Goal: Find specific page/section: Find specific page/section

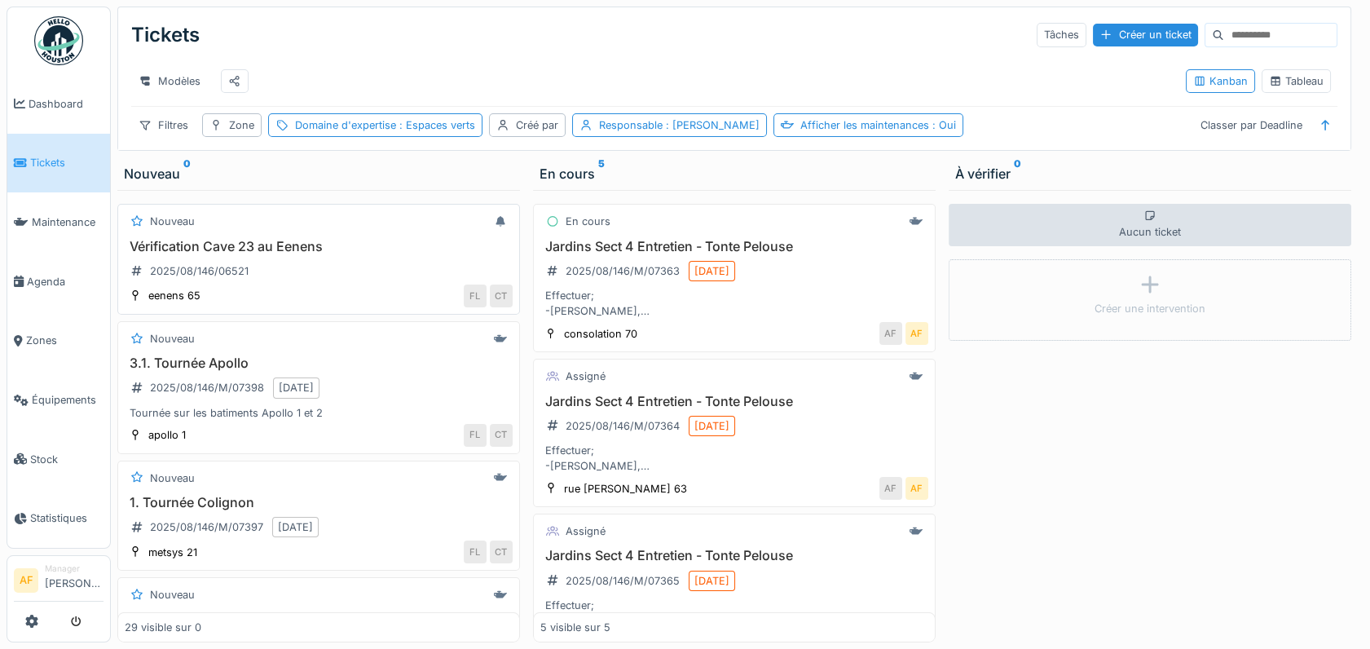
scroll to position [90, 0]
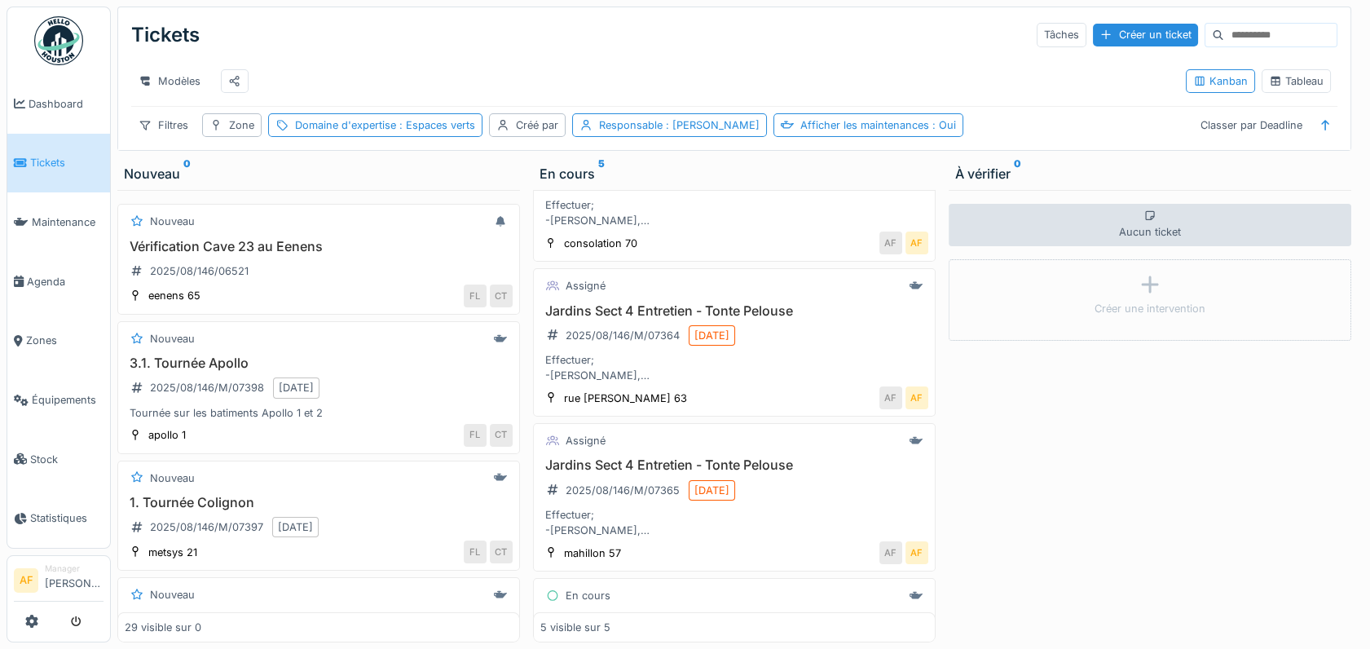
click at [54, 159] on span "Tickets" at bounding box center [66, 162] width 73 height 15
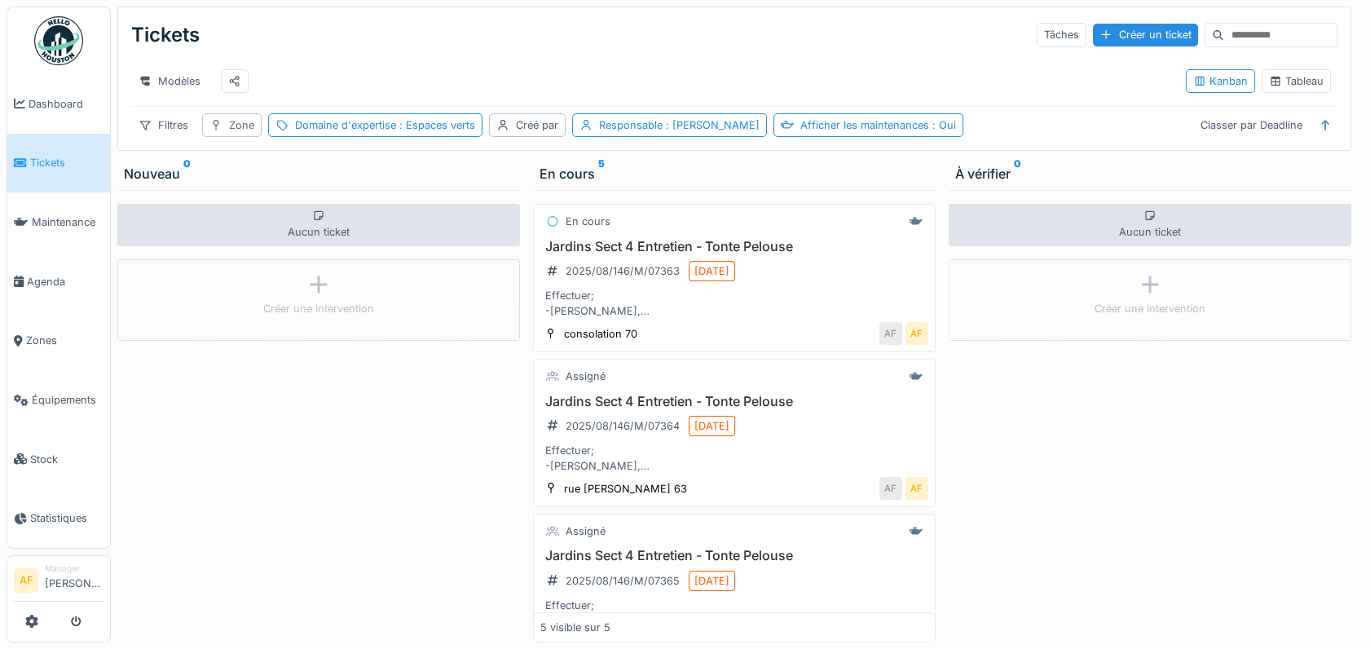
click at [236, 133] on div "Zone" at bounding box center [241, 124] width 25 height 15
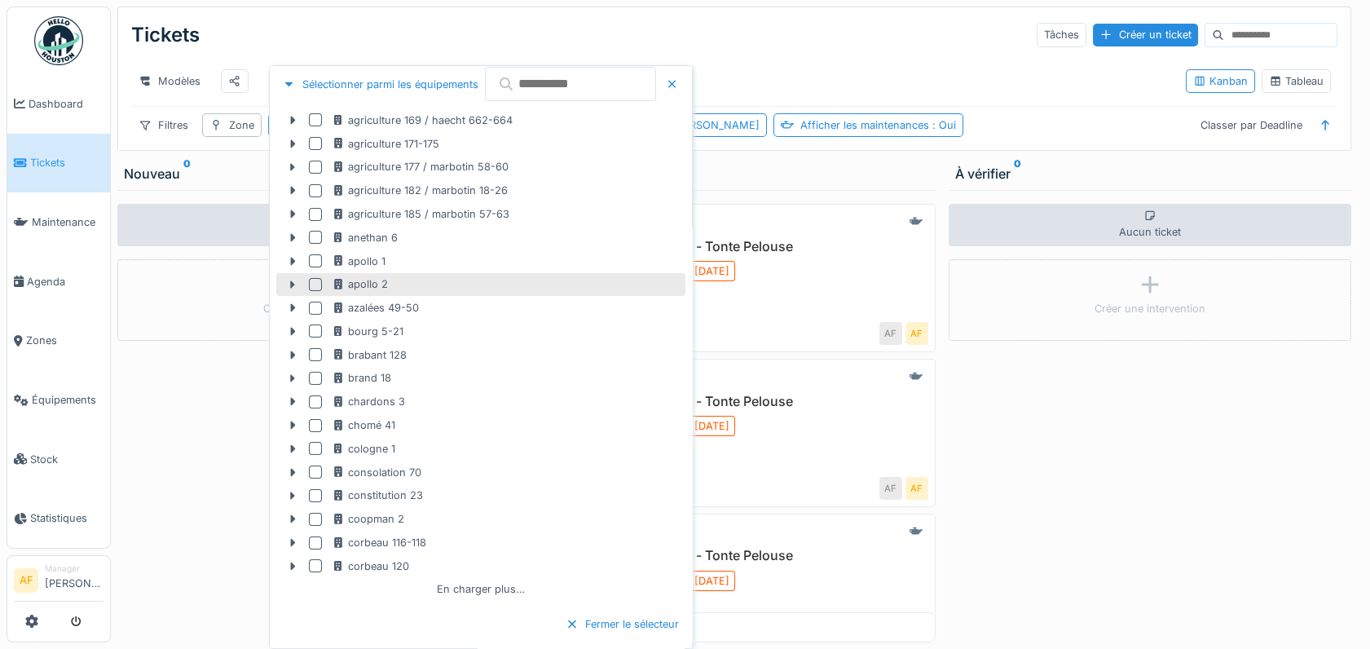
scroll to position [71, 0]
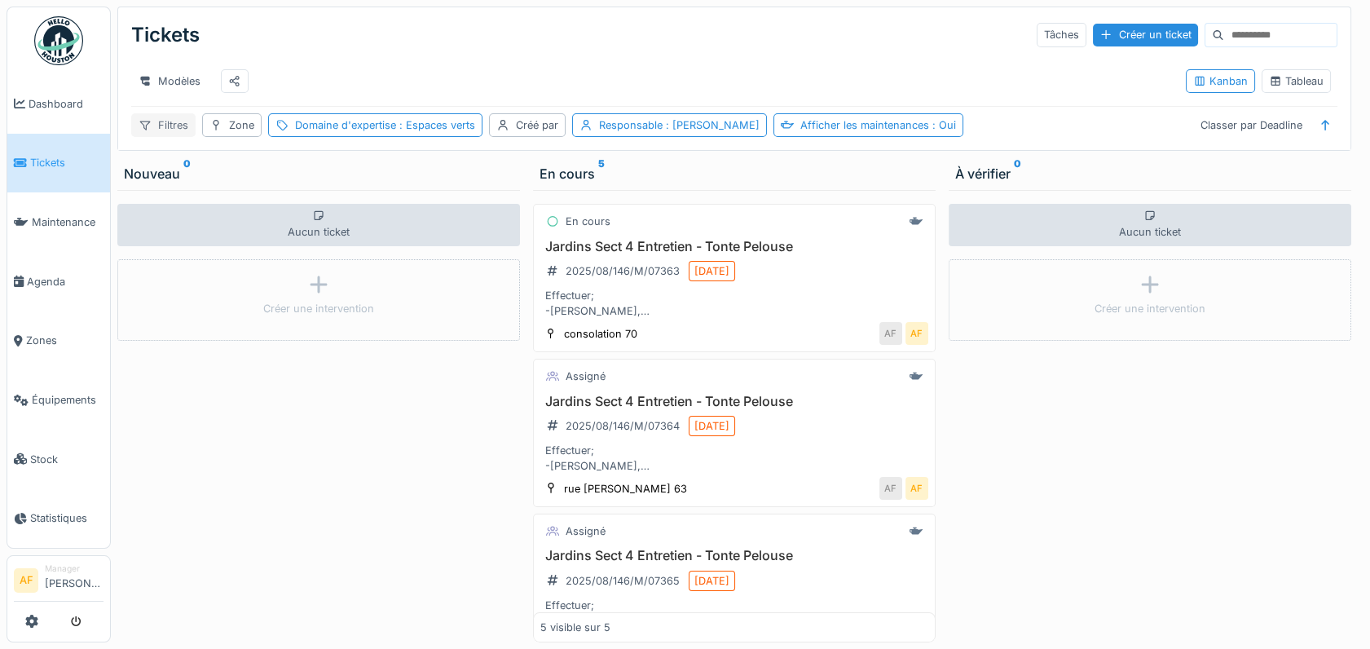
click at [157, 137] on div "Filtres" at bounding box center [163, 125] width 64 height 24
click at [685, 22] on div "Tickets Tâches Créer un ticket" at bounding box center [734, 35] width 1207 height 42
click at [430, 131] on span ": Espaces verts" at bounding box center [435, 125] width 79 height 12
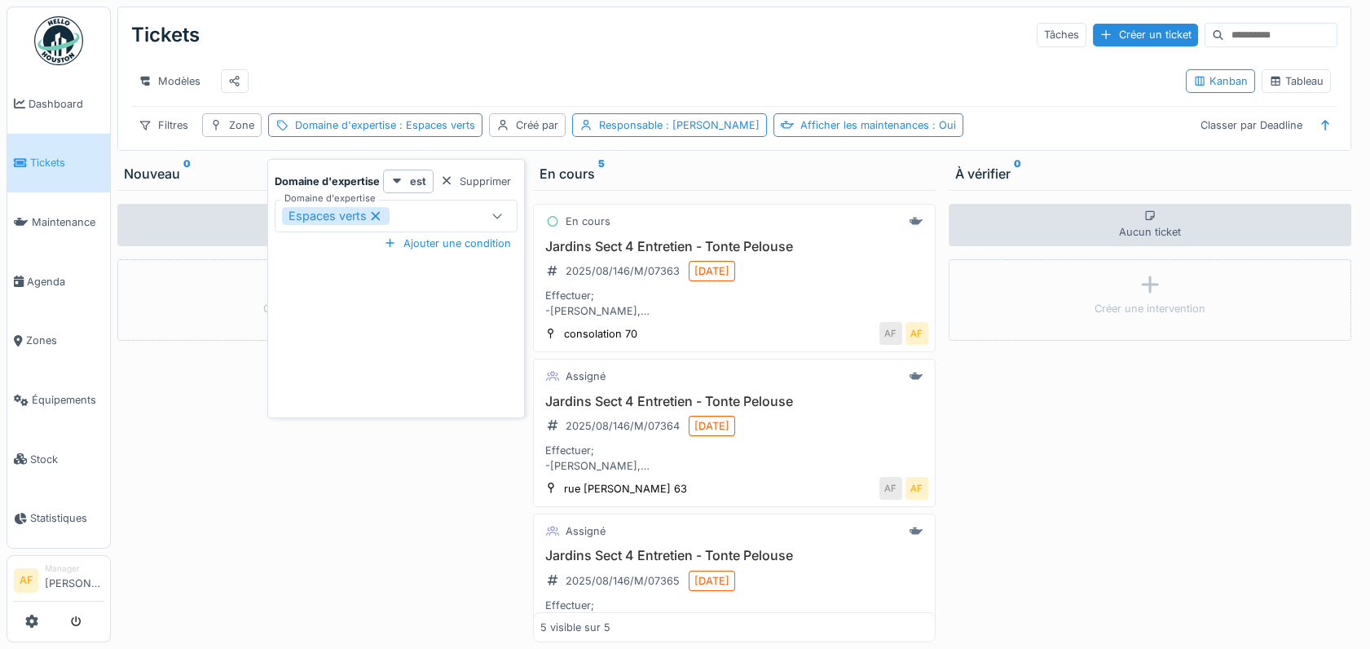
click at [377, 217] on icon at bounding box center [376, 215] width 9 height 9
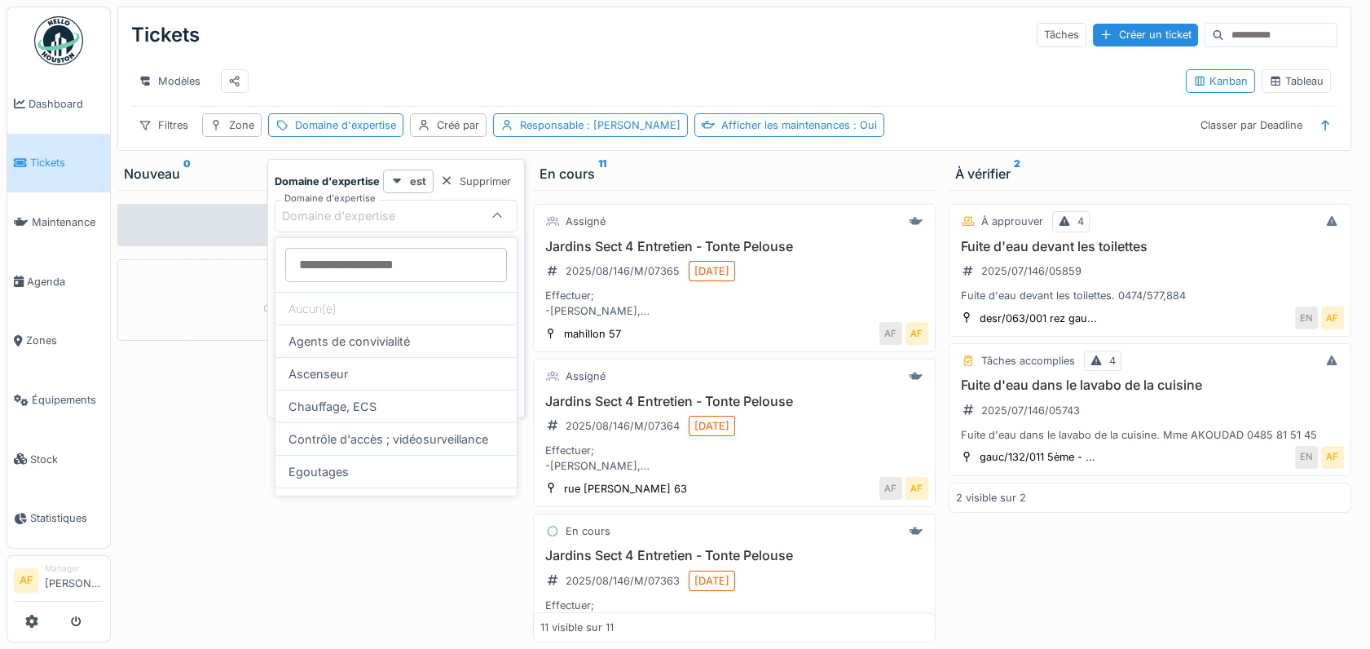
click at [704, 381] on div "Assigné" at bounding box center [734, 376] width 388 height 20
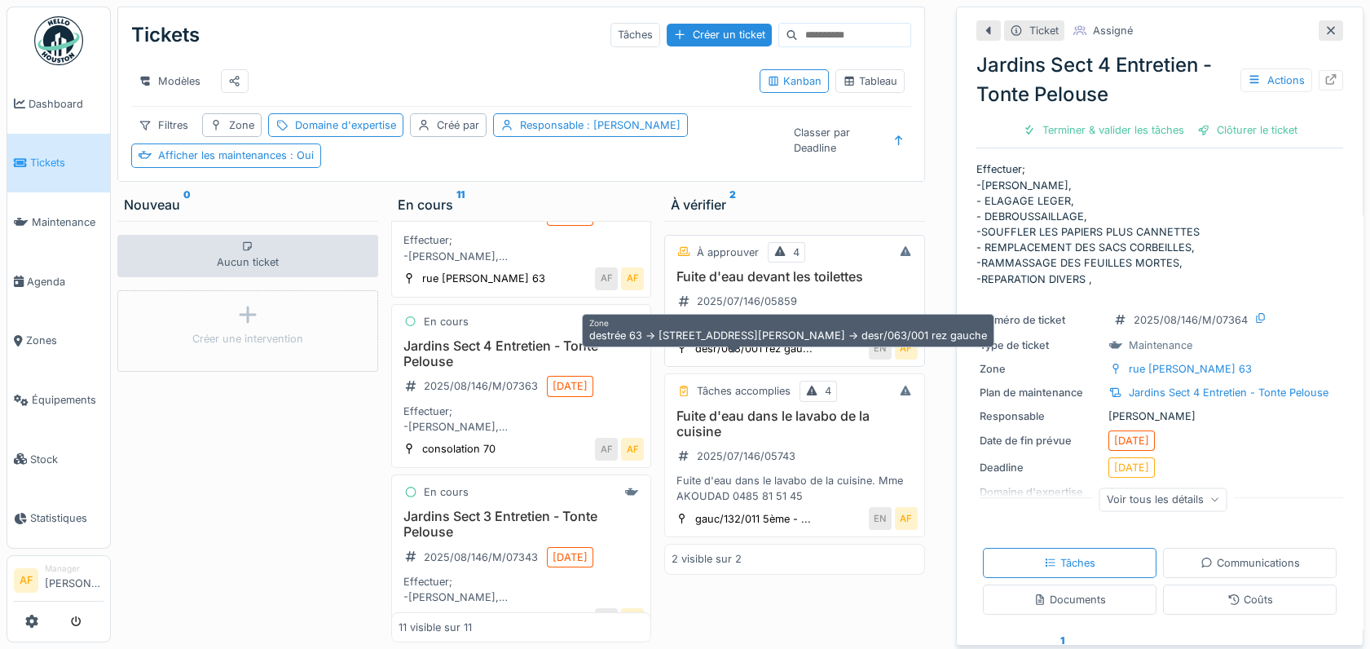
scroll to position [13, 0]
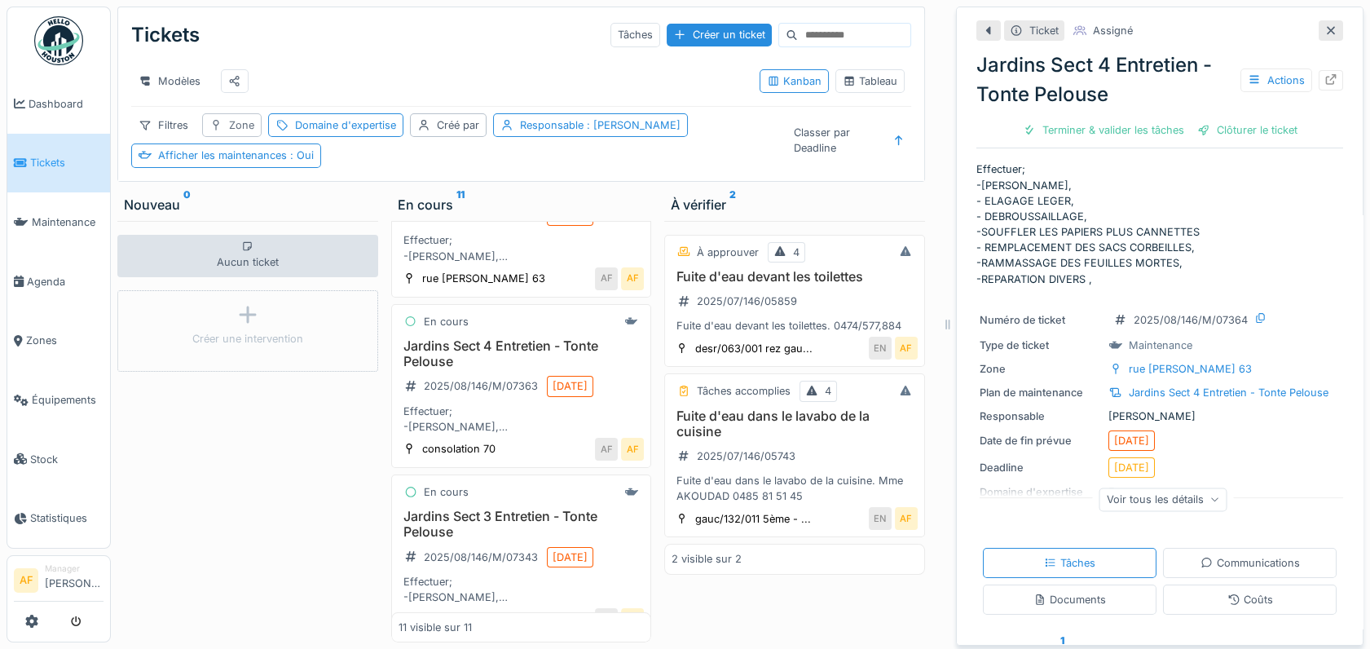
click at [244, 132] on div "Zone" at bounding box center [241, 124] width 25 height 15
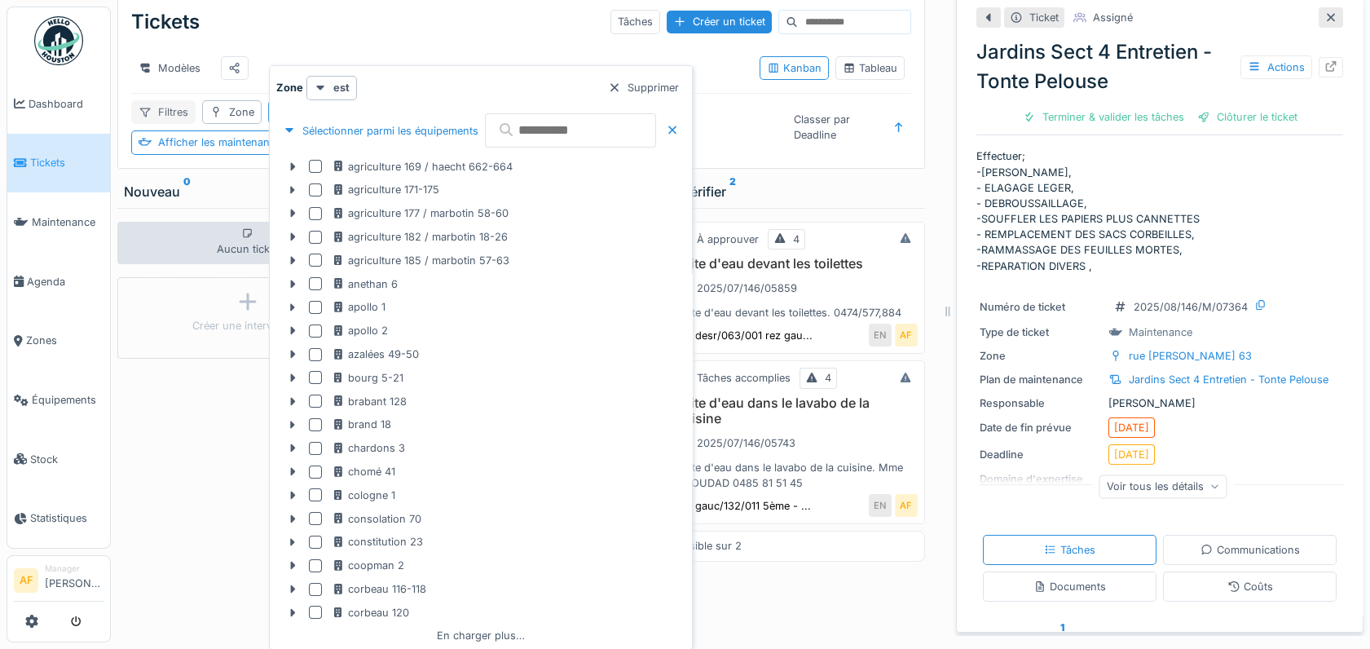
click at [170, 121] on div "Filtres" at bounding box center [163, 112] width 64 height 24
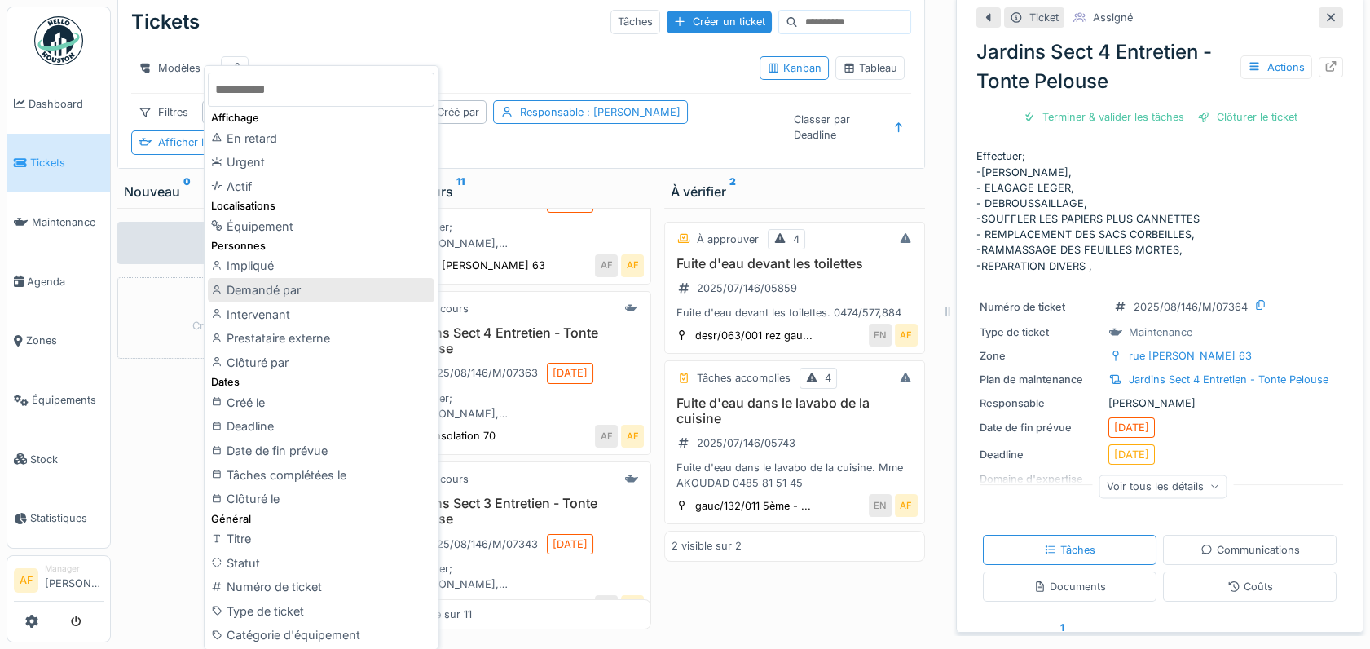
click at [359, 291] on div "Demandé par" at bounding box center [321, 290] width 227 height 24
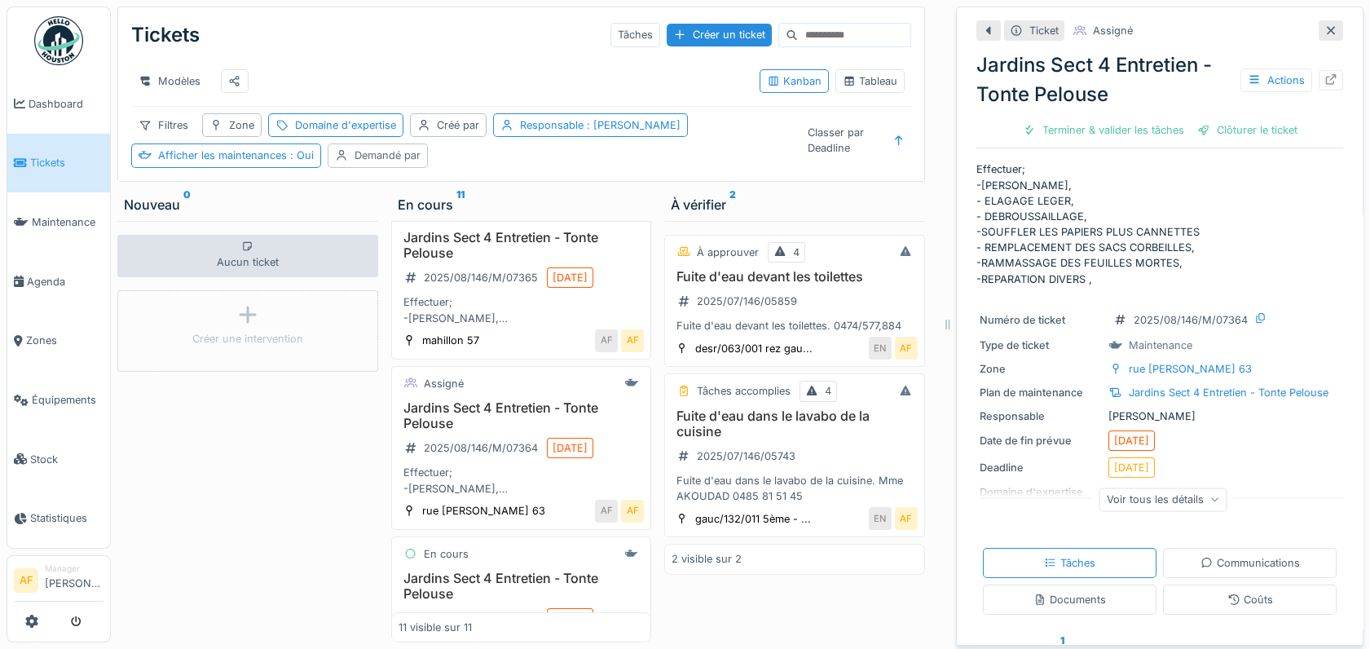
scroll to position [0, 0]
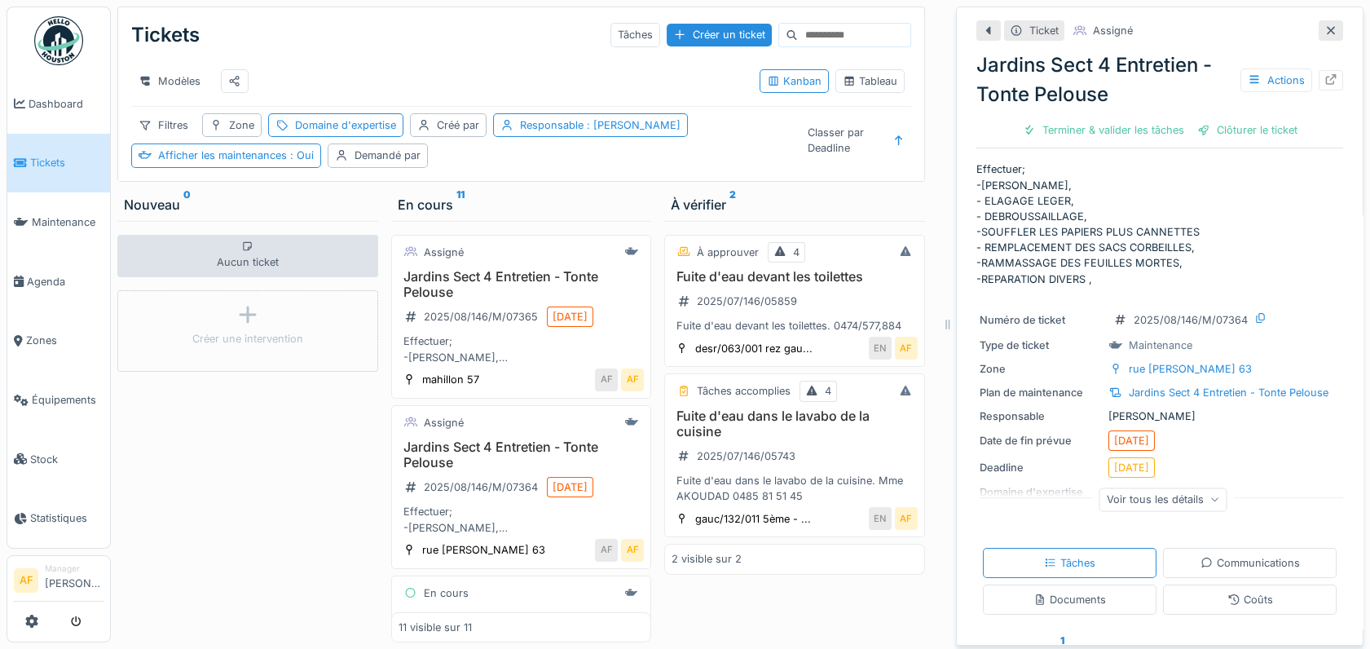
click at [53, 161] on span "Tickets" at bounding box center [66, 162] width 73 height 15
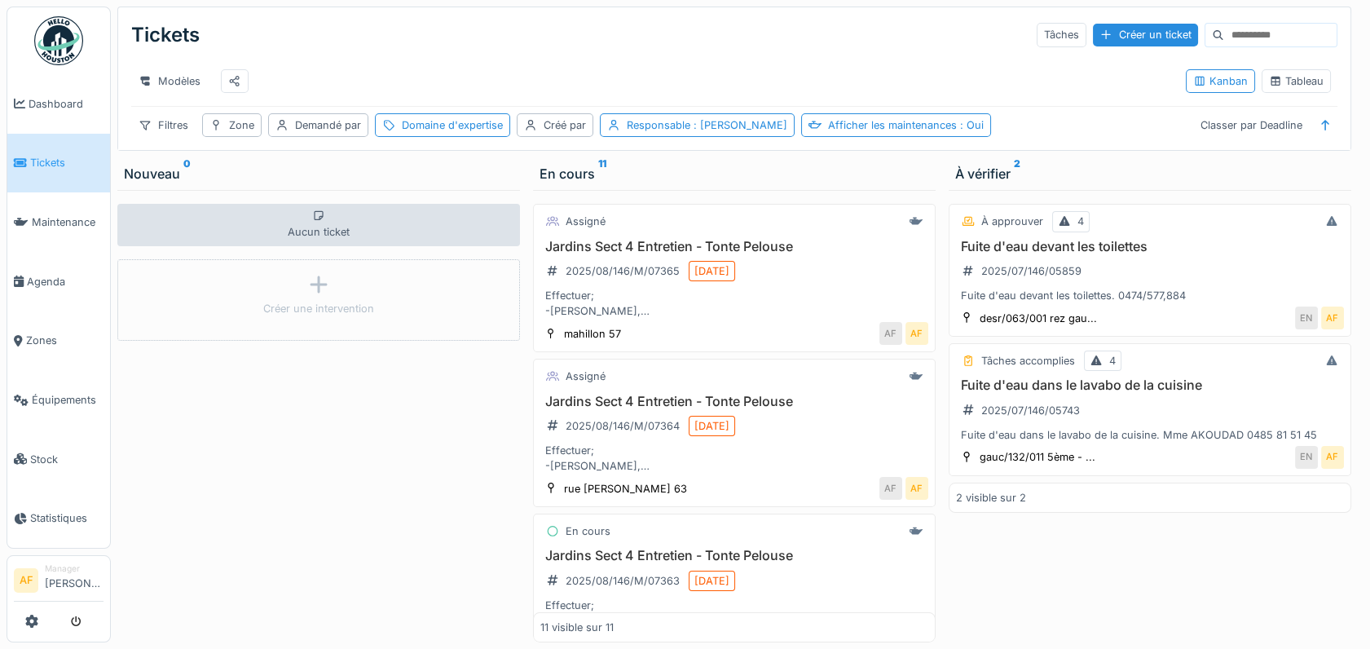
click at [46, 163] on span "Tickets" at bounding box center [66, 162] width 73 height 15
click at [492, 133] on div "Domaine d'expertise" at bounding box center [452, 124] width 101 height 15
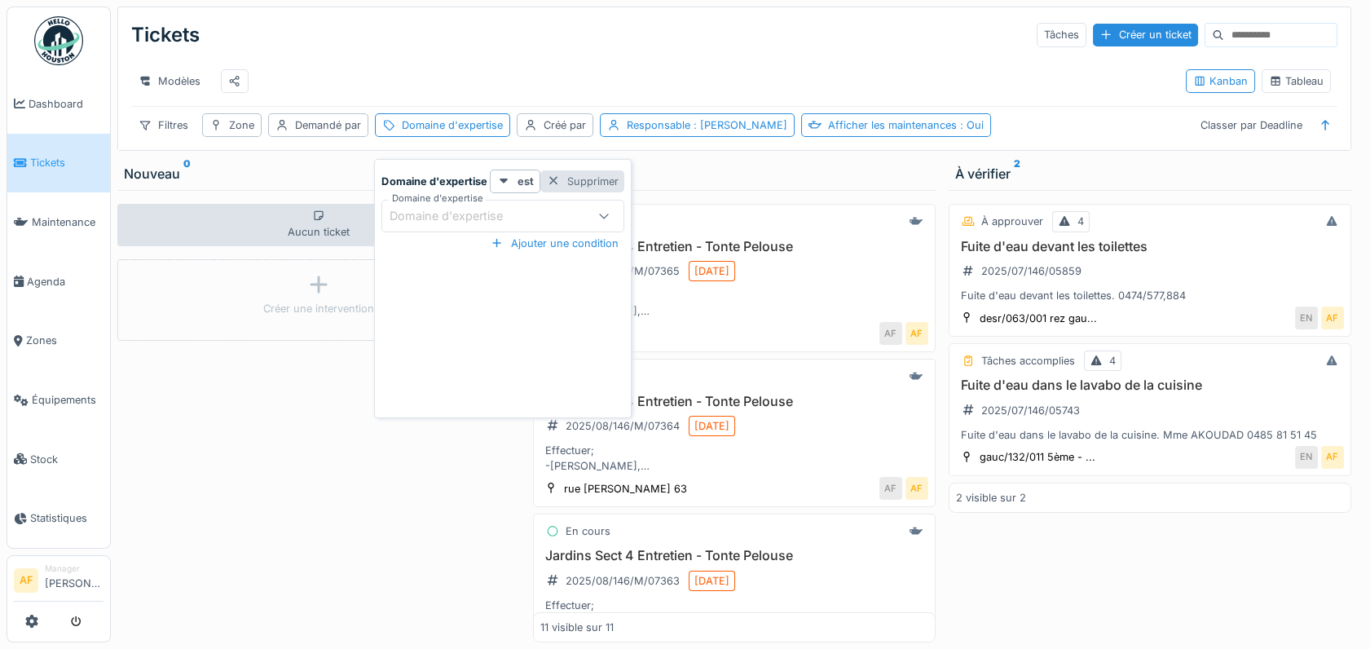
click at [550, 186] on div at bounding box center [553, 181] width 13 height 15
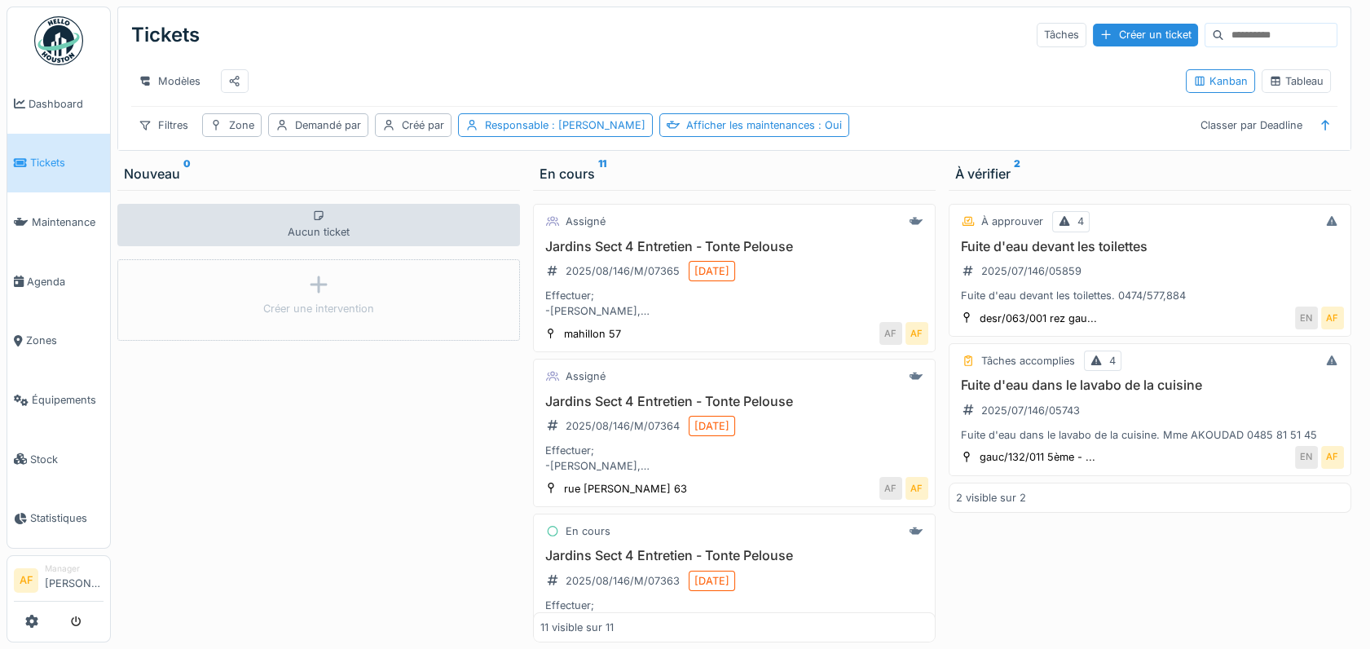
click at [46, 167] on span "Tickets" at bounding box center [66, 162] width 73 height 15
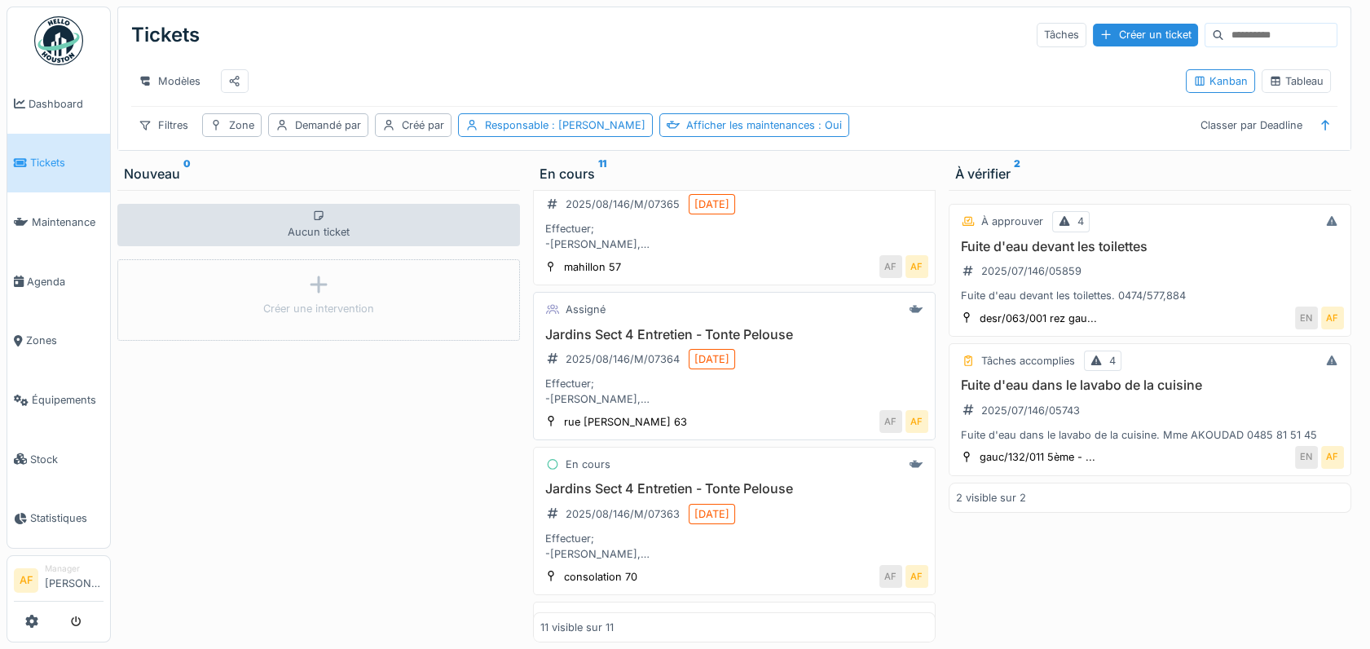
scroll to position [90, 0]
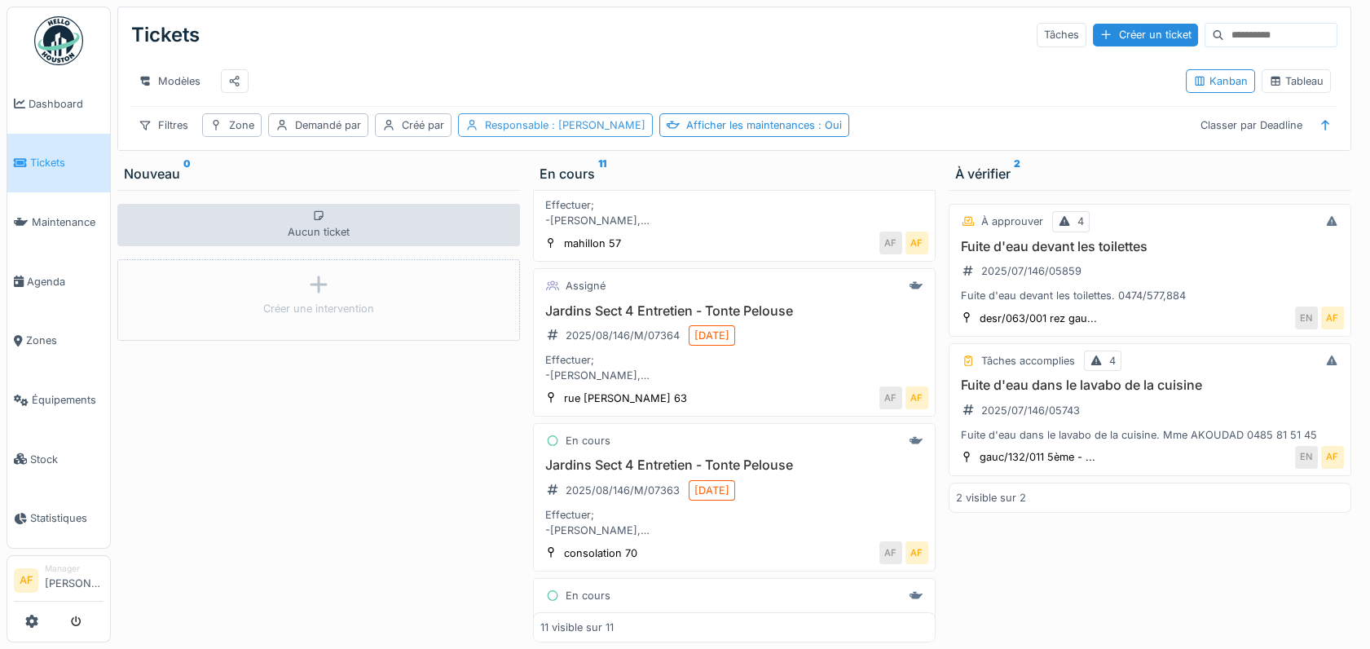
click at [566, 131] on span ": Antonio Fernandez" at bounding box center [597, 125] width 97 height 12
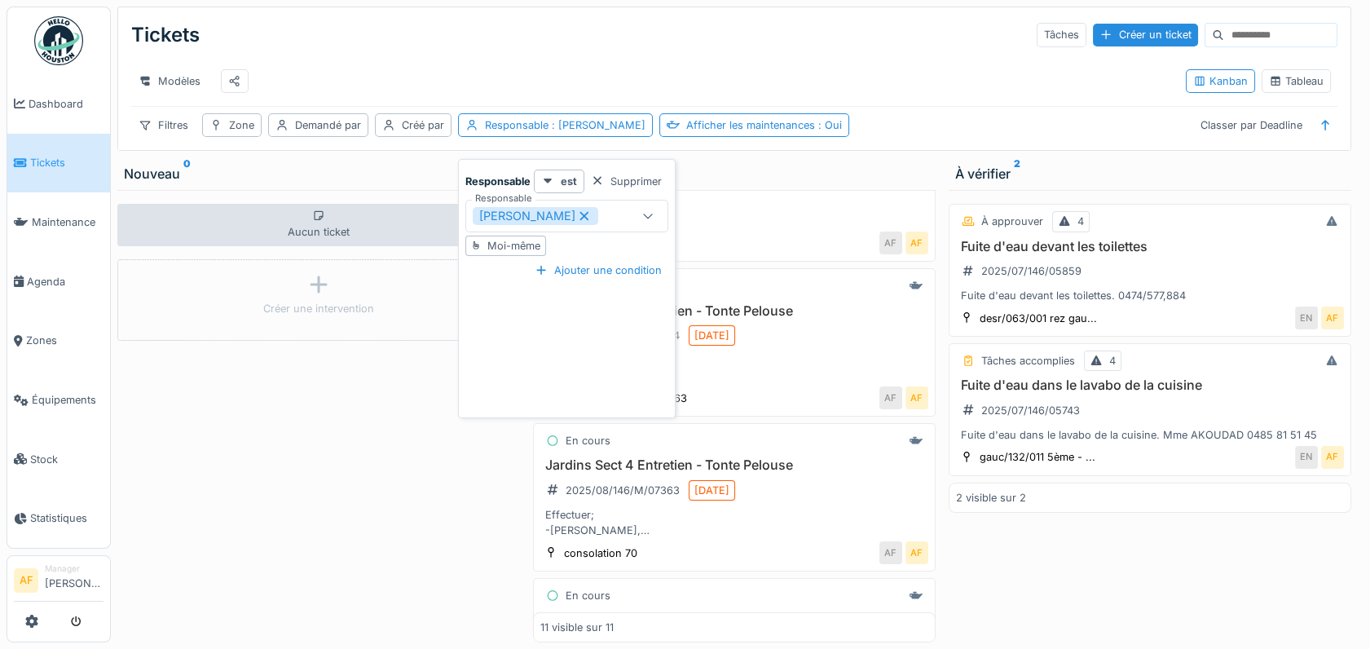
click at [376, 418] on div "Aucun ticket Créer une intervention" at bounding box center [318, 416] width 403 height 452
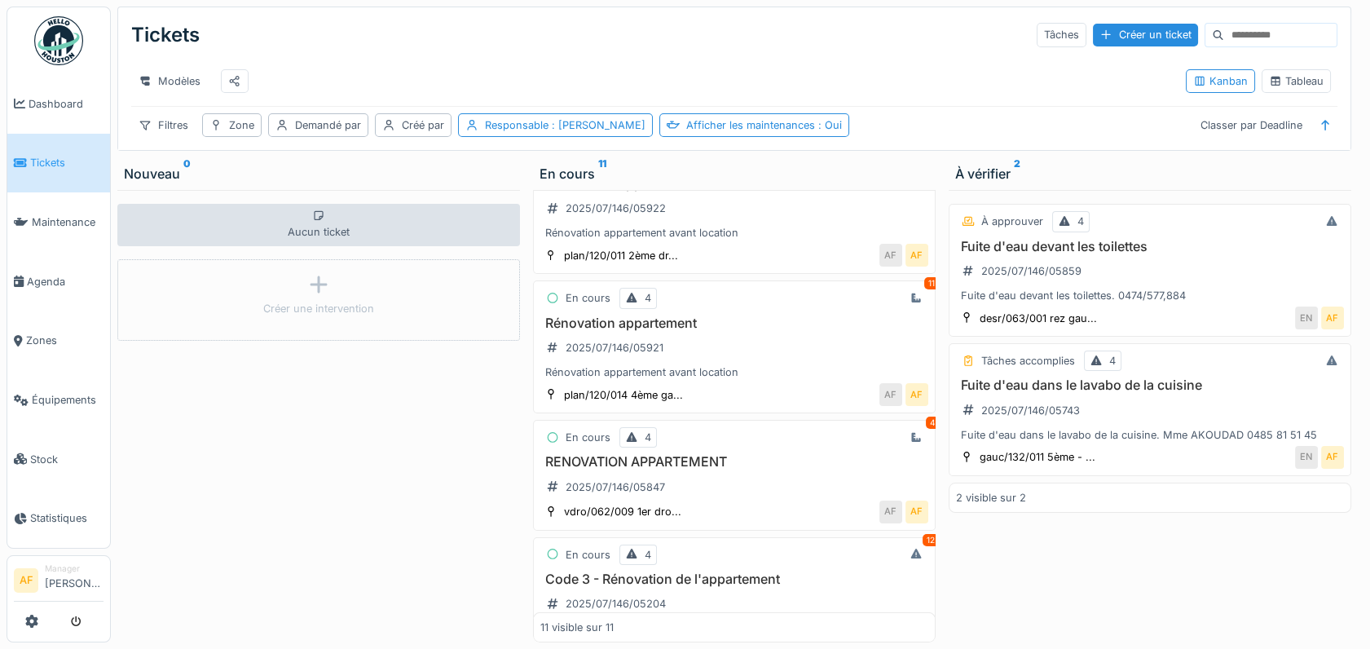
scroll to position [1135, 0]
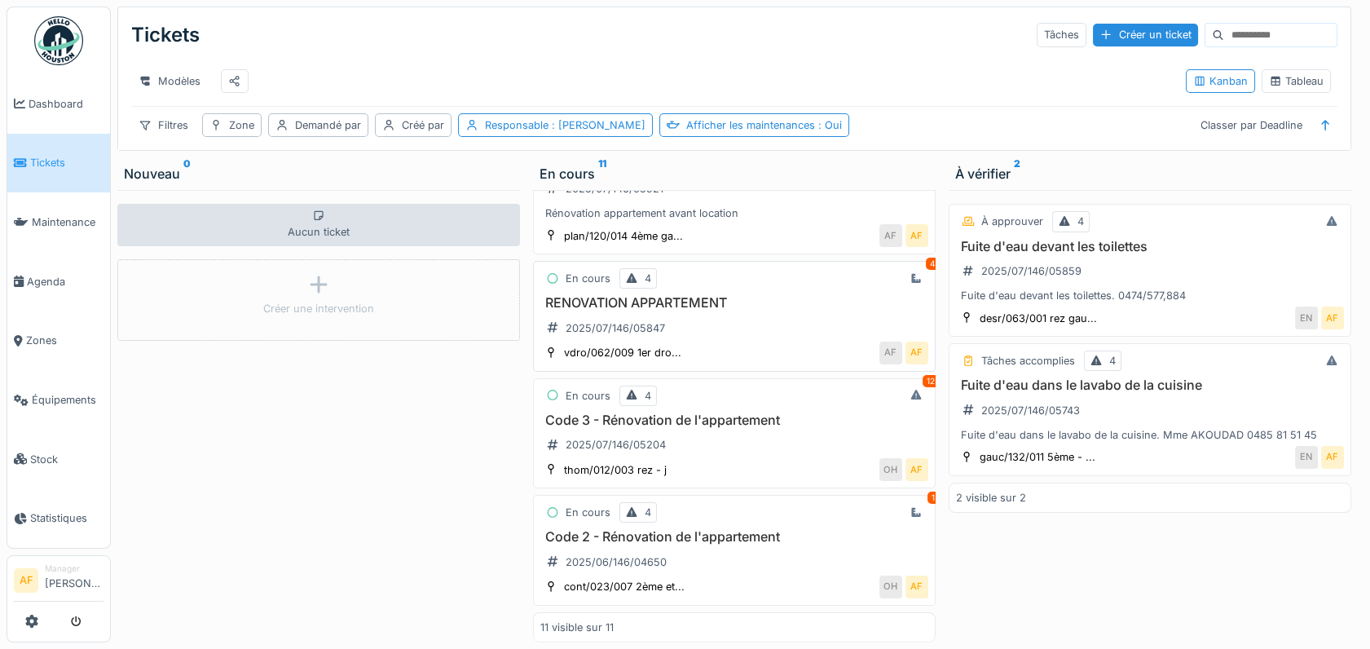
click at [689, 295] on h3 "RENOVATION APPARTEMENT" at bounding box center [734, 302] width 388 height 15
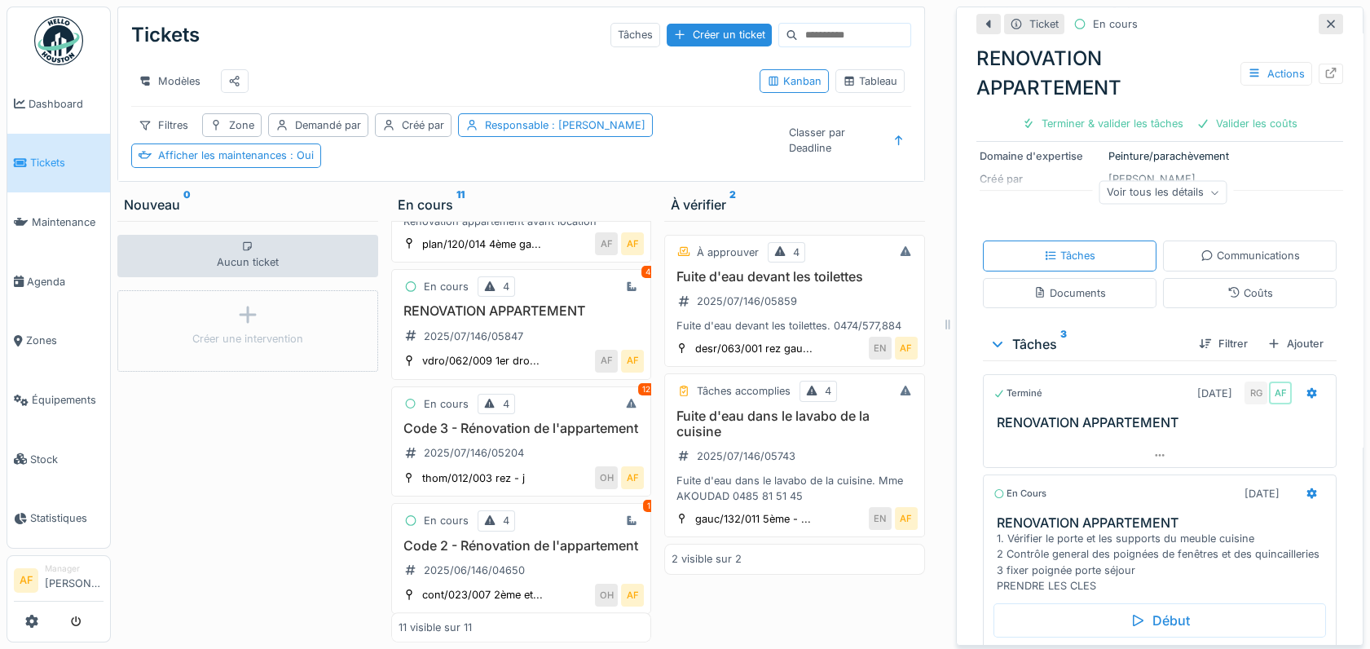
scroll to position [181, 0]
click at [1326, 68] on icon at bounding box center [1331, 73] width 11 height 11
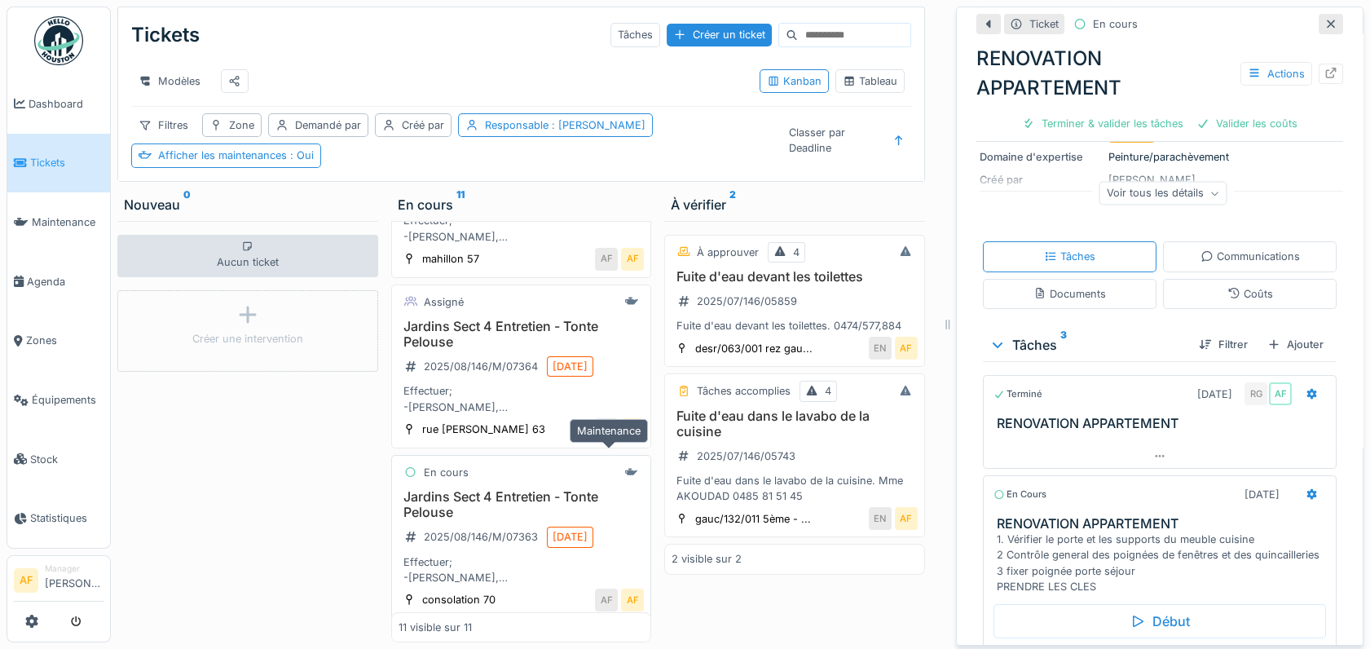
scroll to position [90, 0]
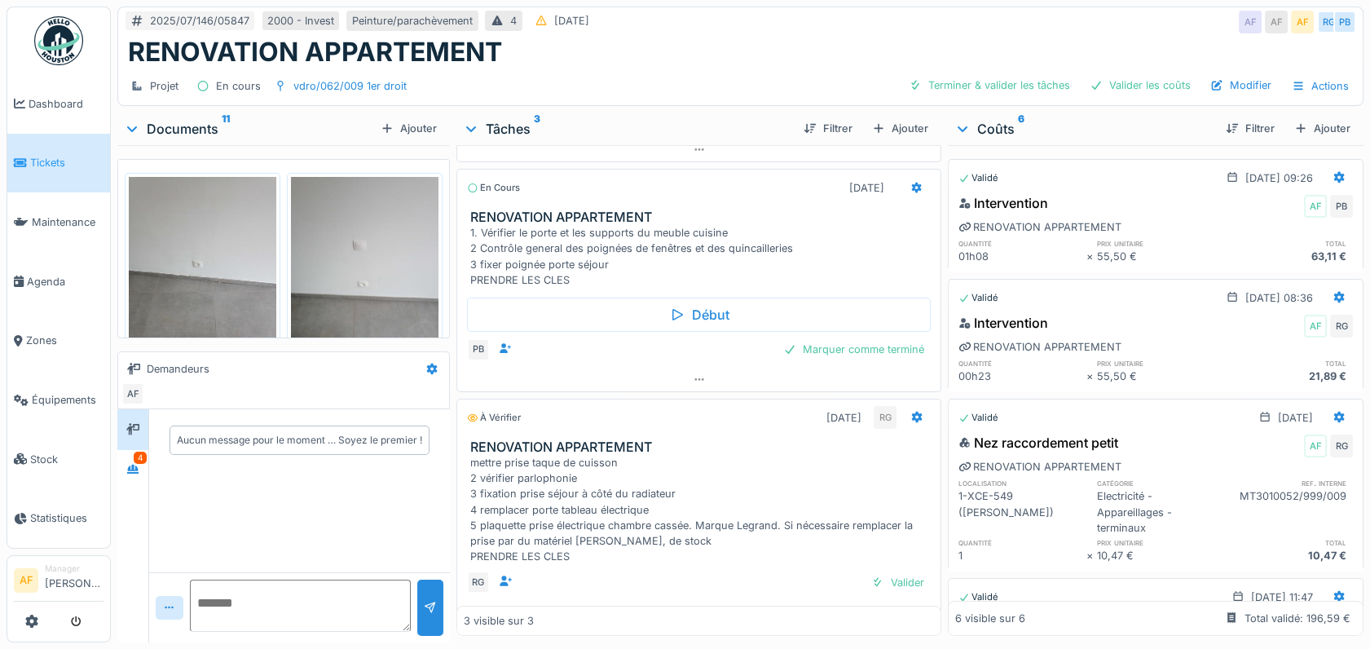
scroll to position [24, 0]
